Goal: Complete application form

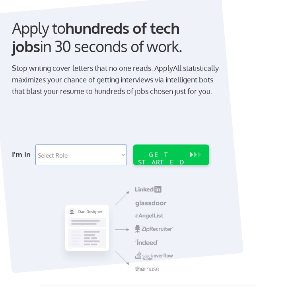
scroll to position [41, 0]
click at [114, 151] on select "Select Role Software Engineering Product Management Customer Success Sales UI/U…" at bounding box center [81, 155] width 92 height 21
click at [132, 45] on div "Apply to hundreds of tech jobs in 30 seconds of work." at bounding box center [116, 37] width 209 height 36
click at [109, 146] on select "Select Role Software Engineering Product Management Customer Success Sales UI/U…" at bounding box center [81, 155] width 92 height 21
click at [115, 149] on select "Select Role Software Engineering Product Management Customer Success Sales UI/U…" at bounding box center [81, 155] width 92 height 21
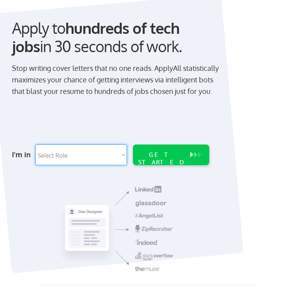
select select ""tech_finance_biz_ops_cos""
click at [35, 145] on select "Select Role Software Engineering Product Management Customer Success Sales UI/U…" at bounding box center [81, 155] width 92 height 21
select select ""tech_finance_biz_ops_cos""
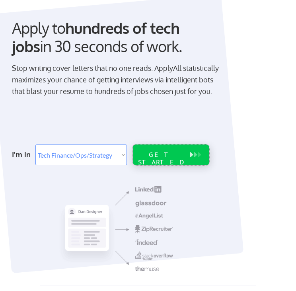
click at [170, 154] on div "GET STARTED" at bounding box center [161, 158] width 51 height 15
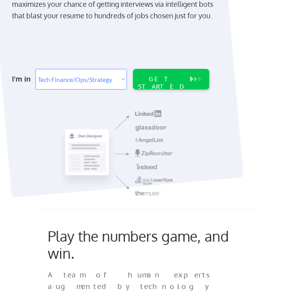
scroll to position [135, 0]
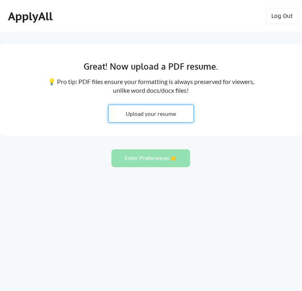
click at [153, 114] on input "file" at bounding box center [151, 113] width 85 height 17
type input "C:\fakepath\[PERSON_NAME].pdf"
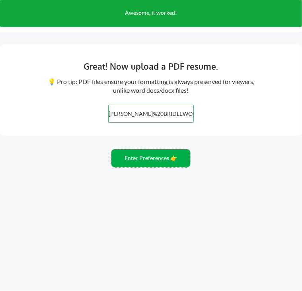
click at [164, 158] on button "Enter Preferences 👉" at bounding box center [151, 158] width 79 height 18
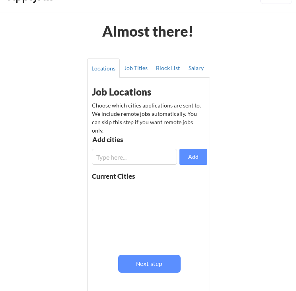
scroll to position [20, 0]
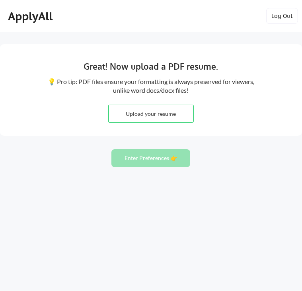
click at [159, 106] on input "file" at bounding box center [151, 113] width 85 height 17
type input "C:\fakepath\JACKIE_CHEN_RESUME_APPLYALL.pdf"
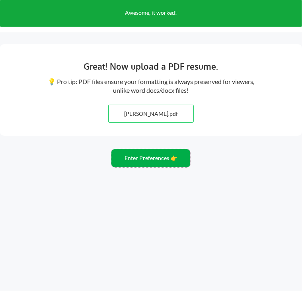
click at [152, 160] on button "Enter Preferences 👉" at bounding box center [151, 158] width 79 height 18
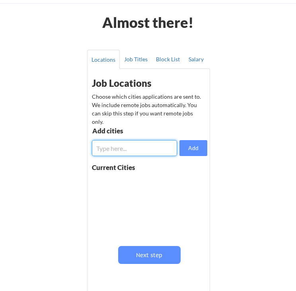
click at [148, 153] on input "input" at bounding box center [134, 148] width 85 height 16
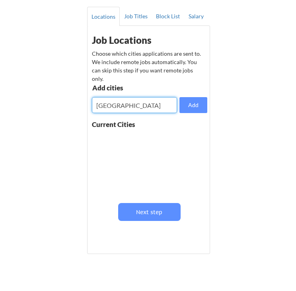
scroll to position [73, 0]
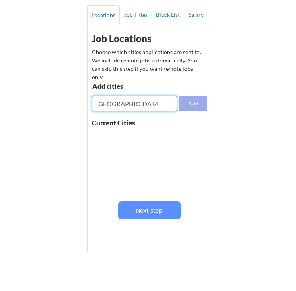
type input "toronto"
click at [195, 100] on button "Add" at bounding box center [194, 104] width 28 height 16
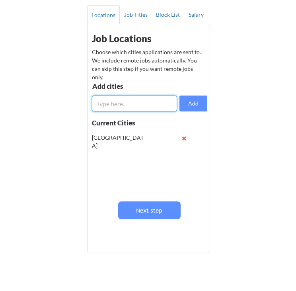
click at [145, 104] on input "input" at bounding box center [134, 104] width 85 height 16
type input "waterloo"
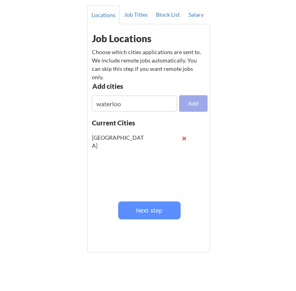
click at [196, 106] on button "Add" at bounding box center [194, 104] width 28 height 16
click at [127, 104] on input "input" at bounding box center [134, 104] width 85 height 16
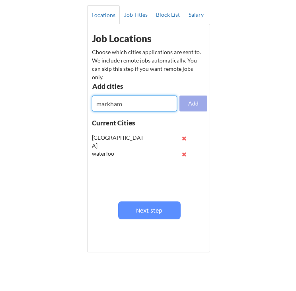
type input "markham"
click at [191, 99] on button "Add" at bounding box center [194, 104] width 28 height 16
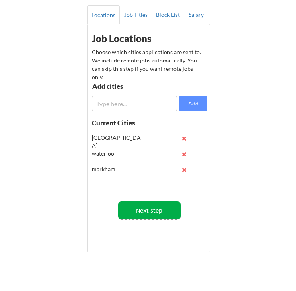
click at [140, 215] on button "Next step" at bounding box center [149, 211] width 63 height 18
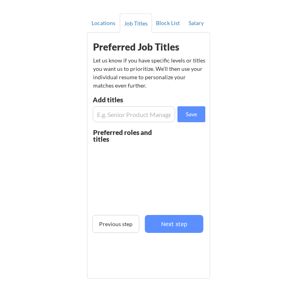
scroll to position [60, 0]
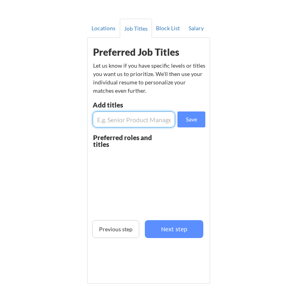
click at [136, 125] on input "input" at bounding box center [134, 120] width 82 height 16
type input "F"
type input "Tax Filer"
click at [192, 123] on button "Save" at bounding box center [192, 120] width 28 height 16
click at [151, 122] on input "input" at bounding box center [134, 120] width 82 height 16
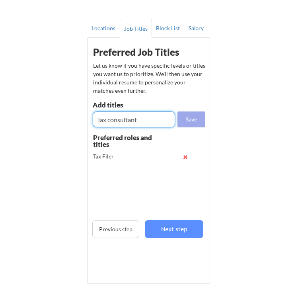
type input "Tax consultant"
click at [198, 122] on button "Save" at bounding box center [192, 120] width 28 height 16
click at [157, 119] on input "input" at bounding box center [134, 120] width 82 height 16
type input "Audit"
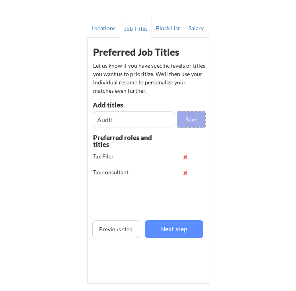
click at [193, 119] on button "Save" at bounding box center [192, 120] width 28 height 16
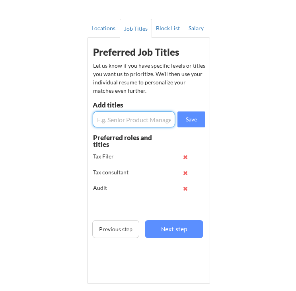
click at [140, 122] on input "input" at bounding box center [134, 120] width 82 height 16
type input "Financial Analyst"
click at [200, 119] on button "Save" at bounding box center [192, 120] width 28 height 16
click at [149, 119] on input "input" at bounding box center [134, 120] width 82 height 16
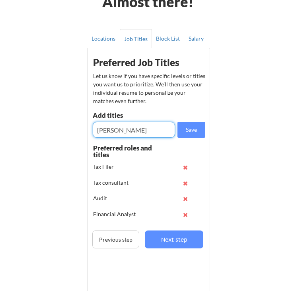
scroll to position [49, 0]
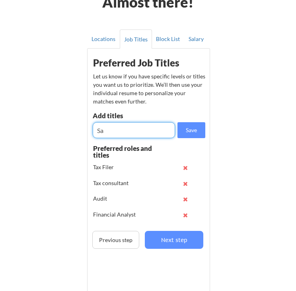
type input "S"
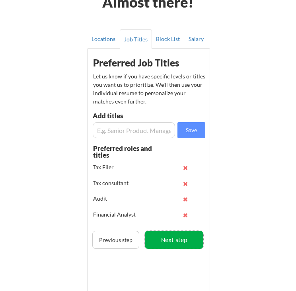
click at [175, 243] on button "Next step" at bounding box center [174, 240] width 59 height 18
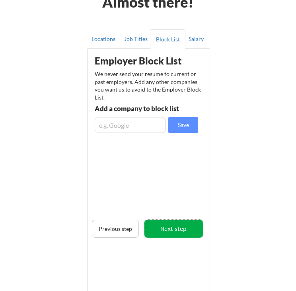
click at [175, 227] on button "Next step" at bounding box center [174, 229] width 59 height 18
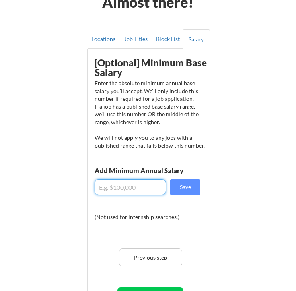
click at [126, 191] on input "input" at bounding box center [130, 187] width 71 height 16
type input "$6"
type input "$5"
type input "$6"
type input "$5"
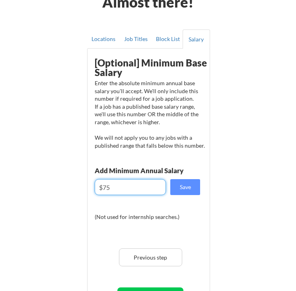
type input "$7"
type input "$6"
click at [150, 182] on input "input" at bounding box center [130, 187] width 71 height 16
type input "$7"
type input "$6"
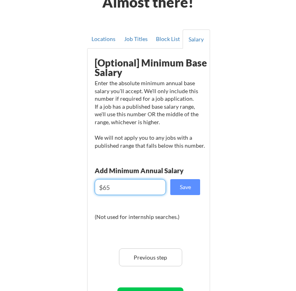
type input "$6"
type input "$7"
type input "$6"
type input "$700,000"
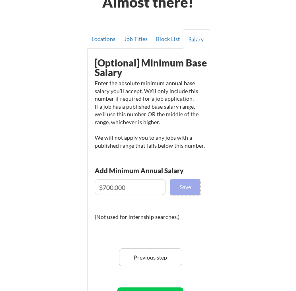
click at [190, 188] on button "Save" at bounding box center [185, 187] width 30 height 16
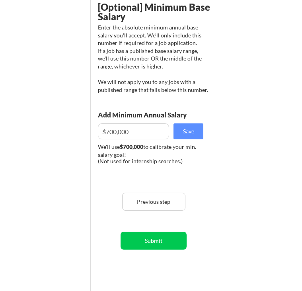
scroll to position [107, 0]
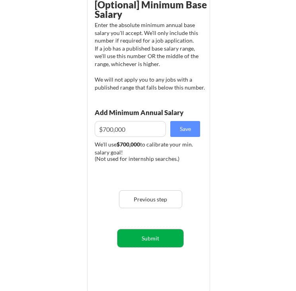
click at [151, 240] on button "Submit" at bounding box center [150, 238] width 66 height 18
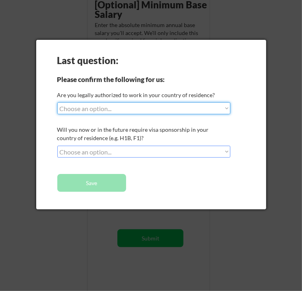
click at [145, 109] on select "Choose an option... Yes, I am a US Citizen Yes, I am a Canadian Citizen Yes, I …" at bounding box center [143, 108] width 173 height 12
select select ""yes__i_am_a_canadian_citizen""
click at [57, 102] on select "Choose an option... Yes, I am a US Citizen Yes, I am a Canadian Citizen Yes, I …" at bounding box center [143, 108] width 173 height 12
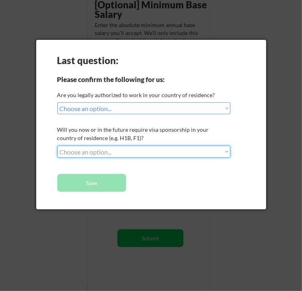
click at [123, 151] on select "Choose an option... No, I will not need sponsorship Yes, I will need sponsorship" at bounding box center [143, 152] width 173 height 12
click at [117, 153] on select "Choose an option... No, I will not need sponsorship Yes, I will need sponsorship" at bounding box center [143, 152] width 173 height 12
select select ""no__i_will_not_need_sponsorship""
click at [57, 146] on select "Choose an option... No, I will not need sponsorship Yes, I will need sponsorship" at bounding box center [143, 152] width 173 height 12
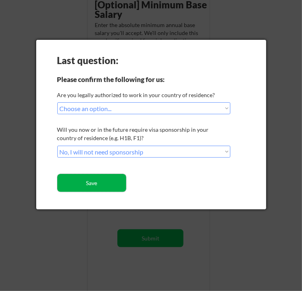
click at [97, 184] on button "Save" at bounding box center [91, 183] width 69 height 18
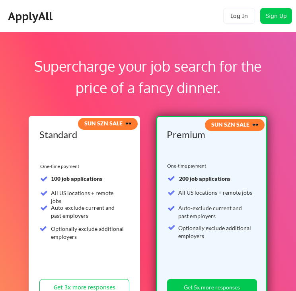
click at [140, 105] on div "Supercharge your job search for the price of a fancy dinner." at bounding box center [148, 80] width 250 height 51
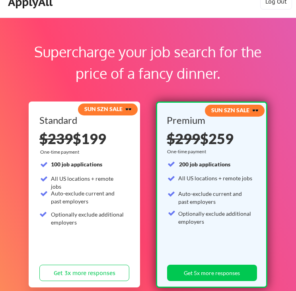
scroll to position [14, 0]
